Goal: Learn about a topic

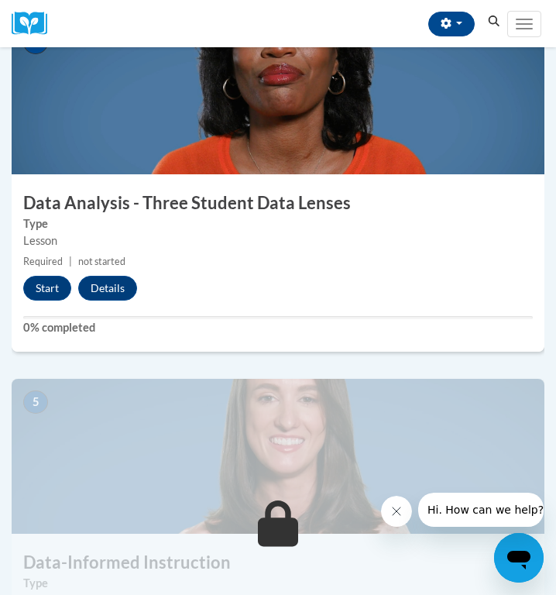
scroll to position [1450, 0]
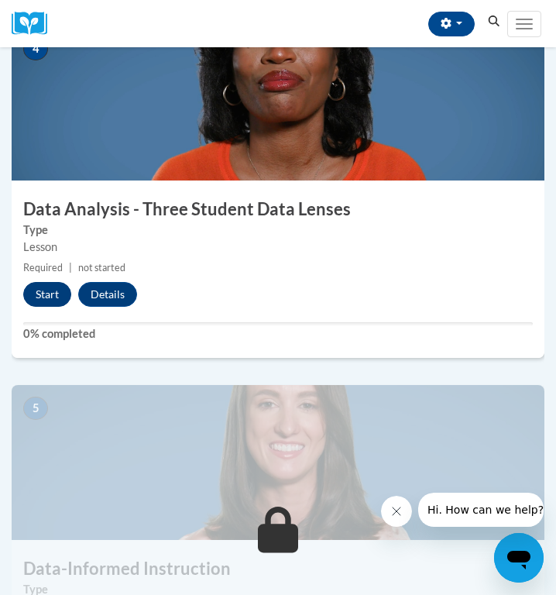
click at [33, 292] on button "Start" at bounding box center [47, 294] width 48 height 25
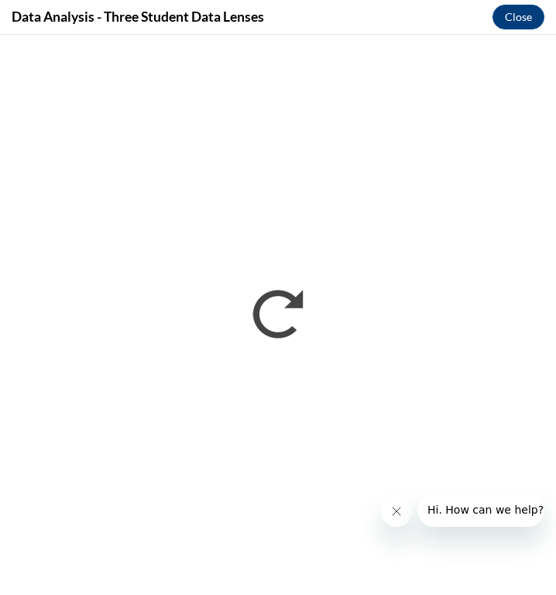
scroll to position [0, 0]
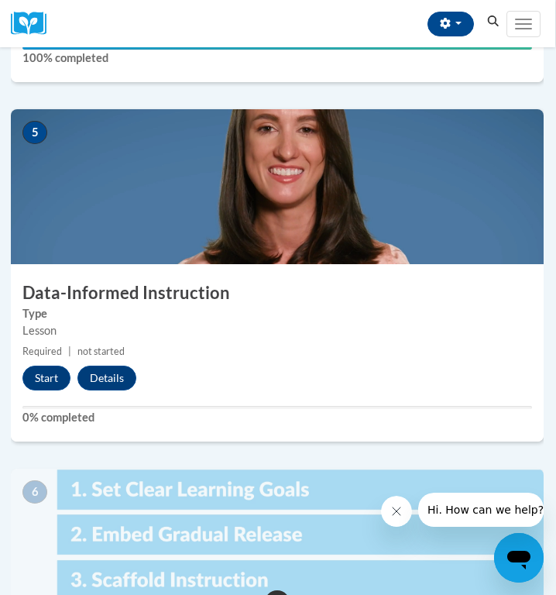
scroll to position [1721, 1]
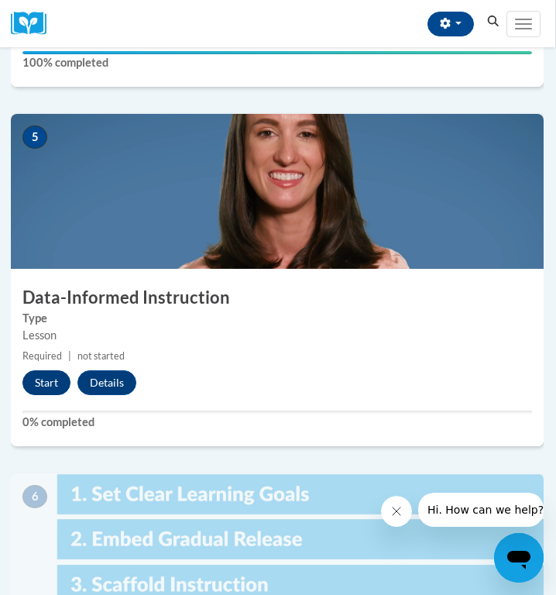
click at [36, 384] on button "Start" at bounding box center [46, 382] width 48 height 25
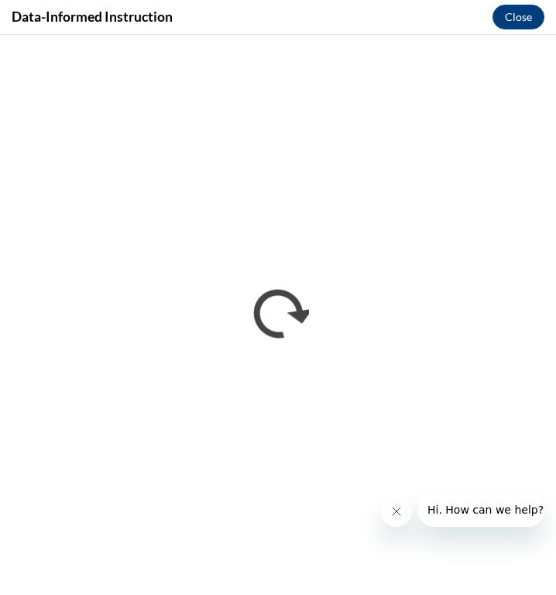
scroll to position [0, 0]
